Goal: Navigation & Orientation: Find specific page/section

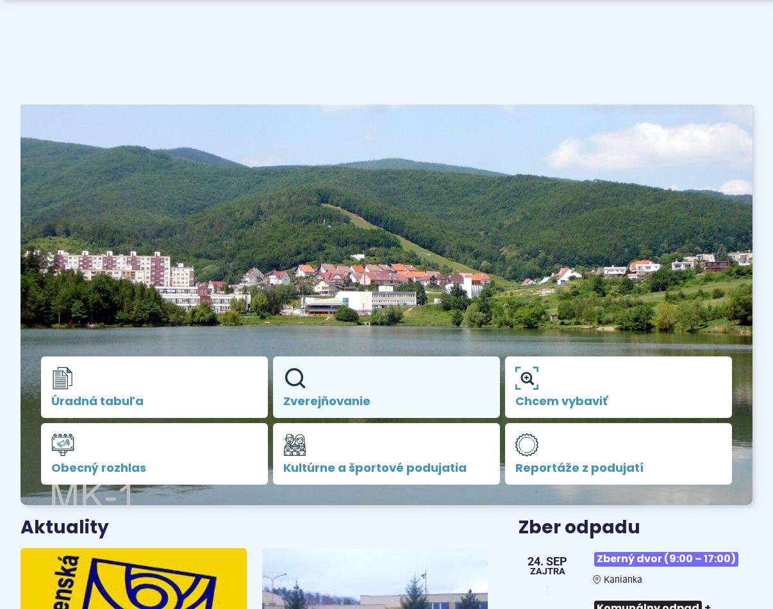
scroll to position [192, 0]
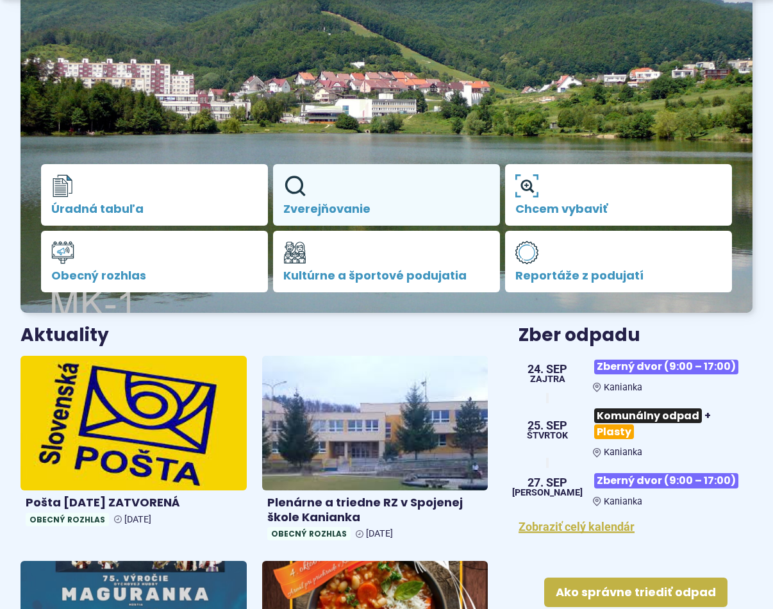
click at [317, 208] on span "Zverejňovanie" at bounding box center [386, 209] width 206 height 13
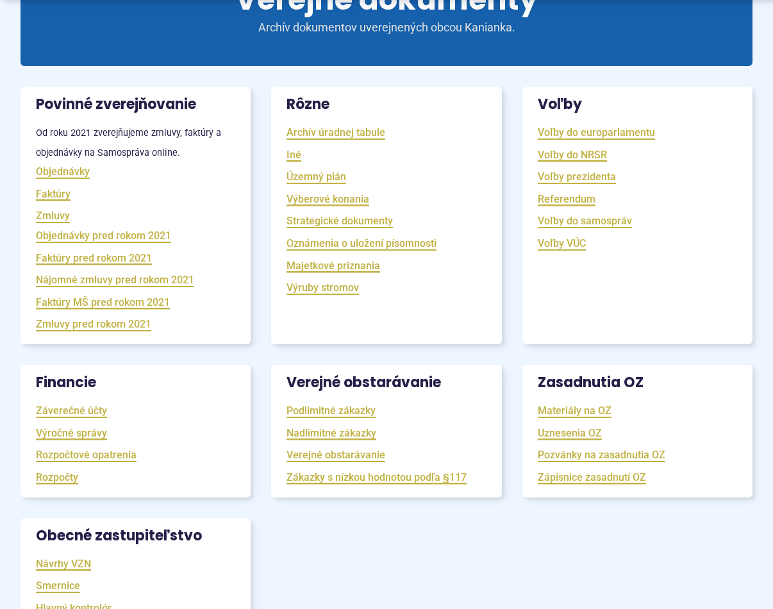
scroll to position [256, 0]
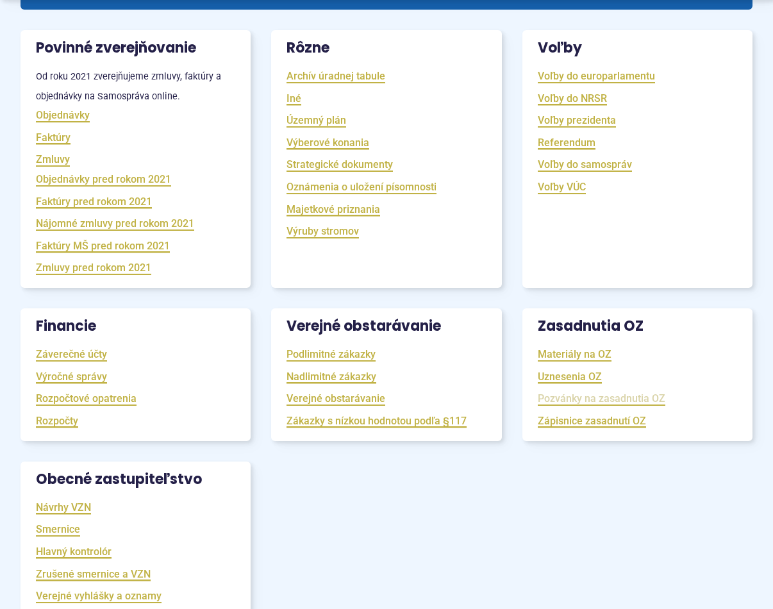
click at [596, 401] on link "Pozvánky na zasadnutia OZ" at bounding box center [602, 398] width 128 height 15
click at [353, 401] on link "Verejné obstarávanie" at bounding box center [336, 398] width 99 height 15
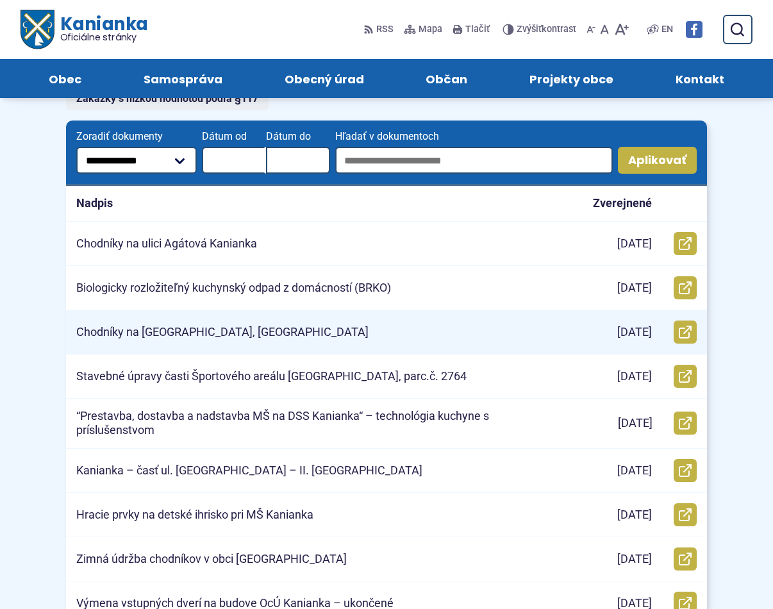
scroll to position [128, 0]
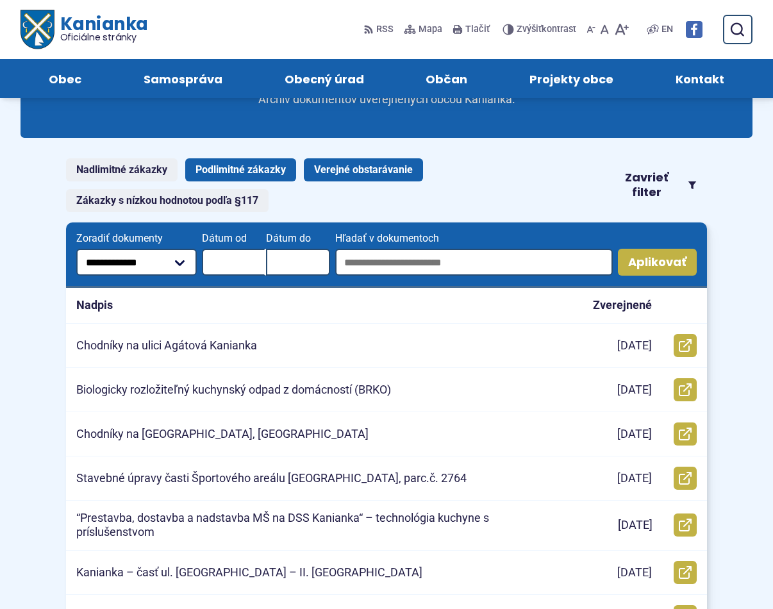
click at [244, 166] on link "Podlimitné zákazky" at bounding box center [240, 169] width 111 height 23
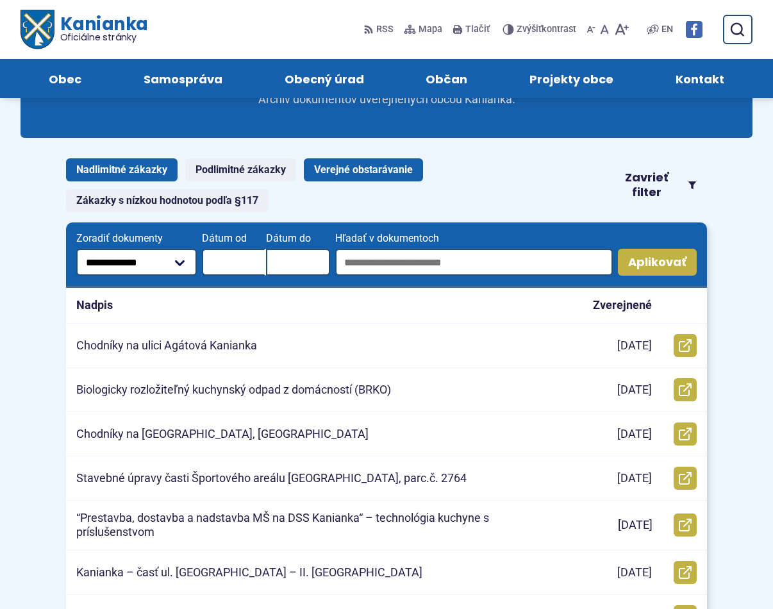
click at [131, 166] on link "Nadlimitné zákazky" at bounding box center [122, 169] width 112 height 23
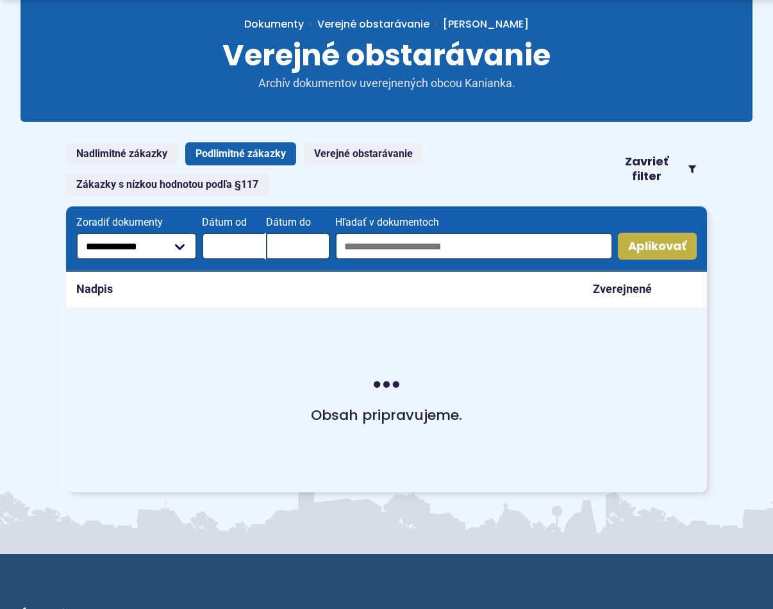
scroll to position [256, 0]
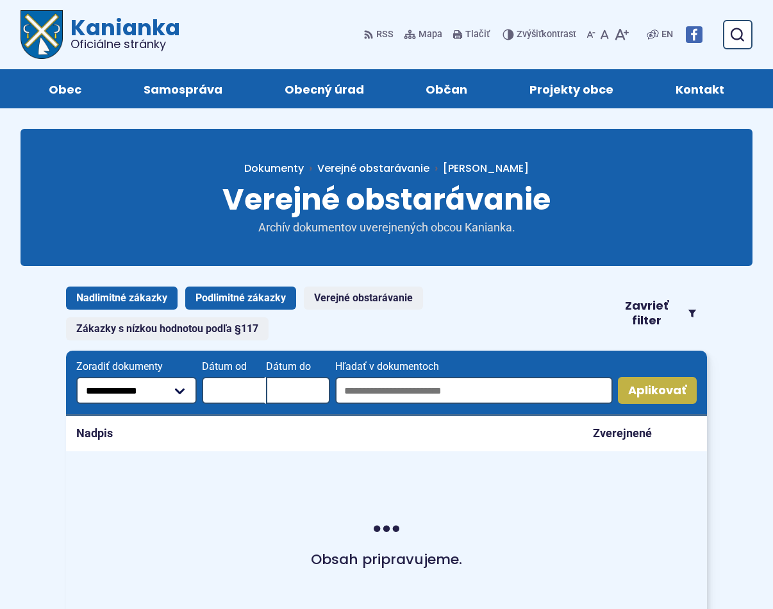
click at [223, 291] on link "Podlimitné zákazky" at bounding box center [240, 298] width 111 height 23
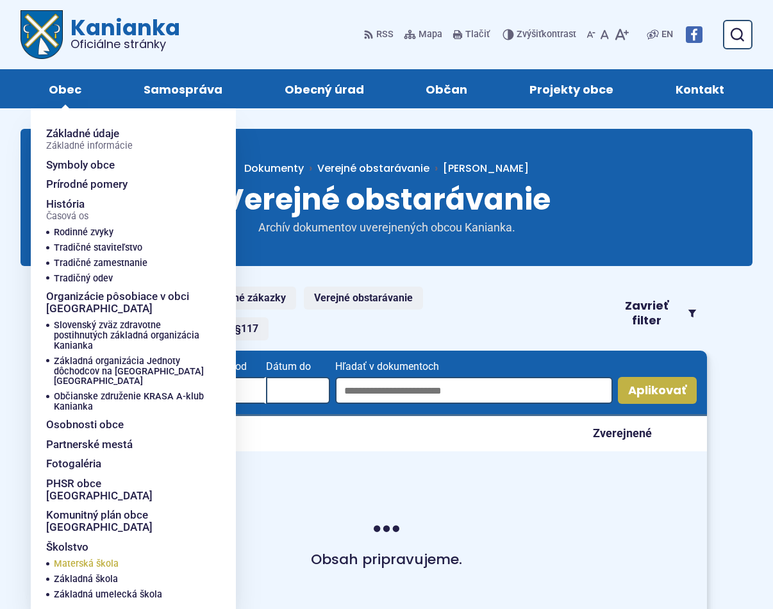
click at [105, 557] on span "Materská škola" at bounding box center [86, 564] width 65 height 15
